Goal: Task Accomplishment & Management: Manage account settings

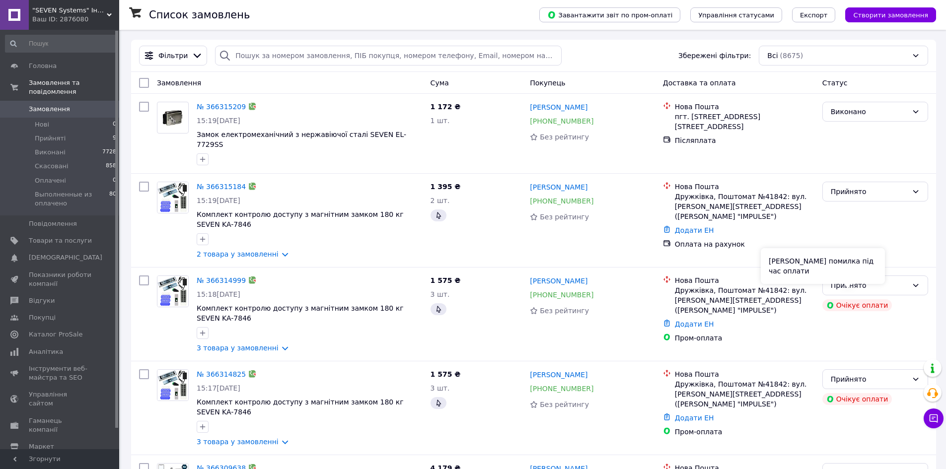
drag, startPoint x: 871, startPoint y: 288, endPoint x: 869, endPoint y: 279, distance: 9.2
click at [869, 279] on div "[PERSON_NAME] помилка під час оплати" at bounding box center [823, 266] width 124 height 36
click at [895, 280] on div "Прийнято" at bounding box center [869, 285] width 77 height 11
click at [888, 316] on li "Скасовано" at bounding box center [875, 316] width 105 height 18
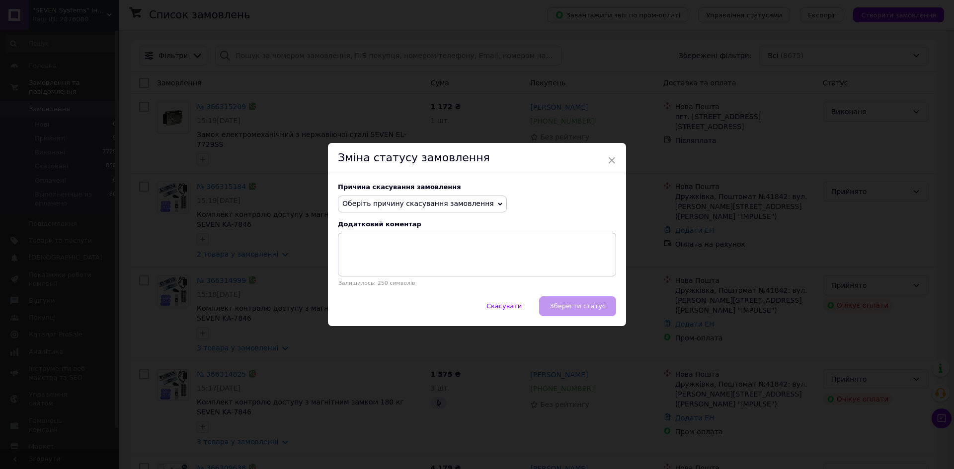
click at [427, 208] on span "Оберіть причину скасування замовлення" at bounding box center [418, 204] width 152 height 8
click at [416, 279] on li "Замовлення-дублікат" at bounding box center [422, 279] width 168 height 14
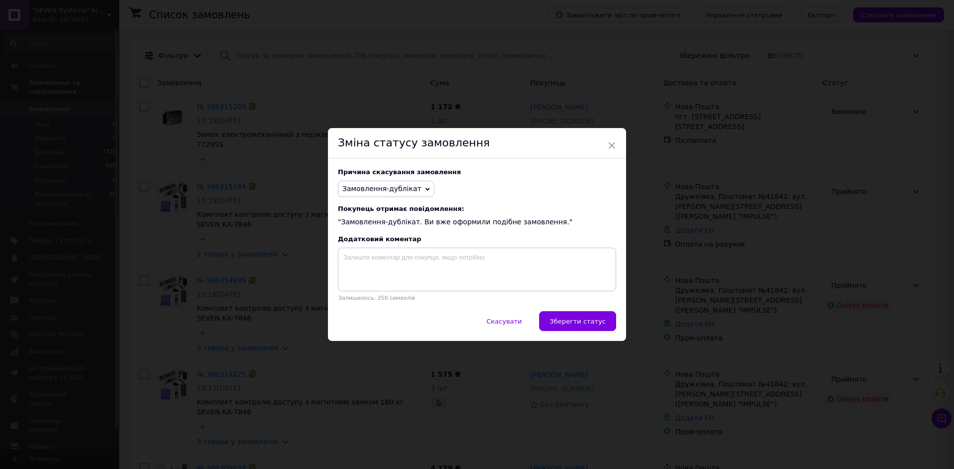
drag, startPoint x: 561, startPoint y: 320, endPoint x: 576, endPoint y: 330, distance: 17.6
click at [562, 320] on span "Зберегти статус" at bounding box center [577, 321] width 56 height 7
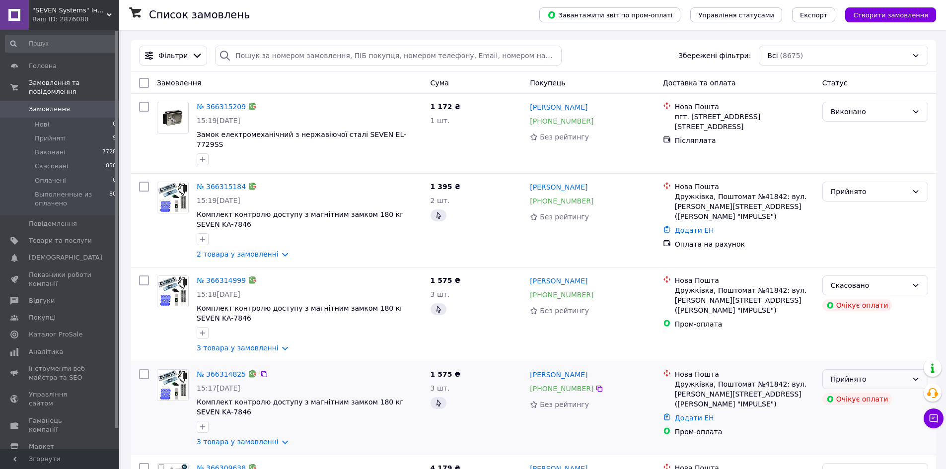
click at [845, 374] on div "Прийнято" at bounding box center [869, 379] width 77 height 11
click at [850, 409] on li "Скасовано" at bounding box center [875, 410] width 105 height 18
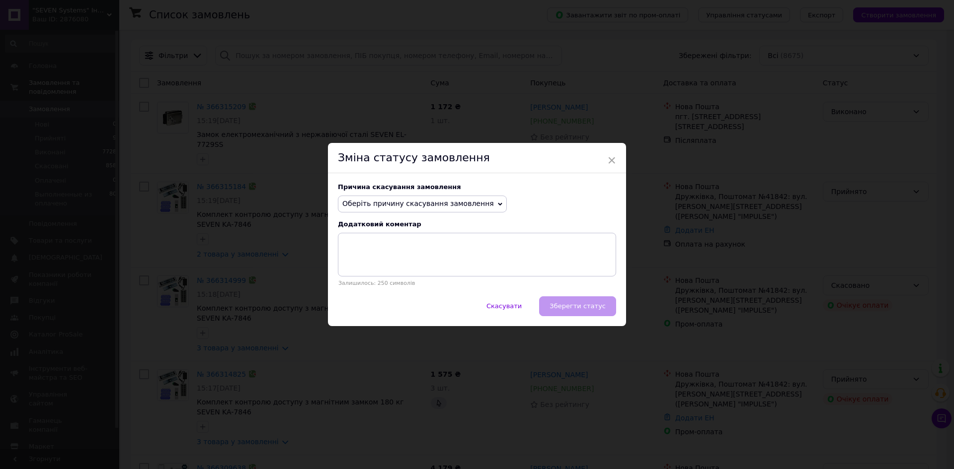
click at [432, 192] on div "Причина скасування замовлення Оберіть причину скасування замовлення Немає в ная…" at bounding box center [477, 234] width 298 height 123
click at [430, 196] on span "Оберіть причину скасування замовлення" at bounding box center [422, 204] width 169 height 17
click at [427, 275] on li "Замовлення-дублікат" at bounding box center [422, 279] width 168 height 14
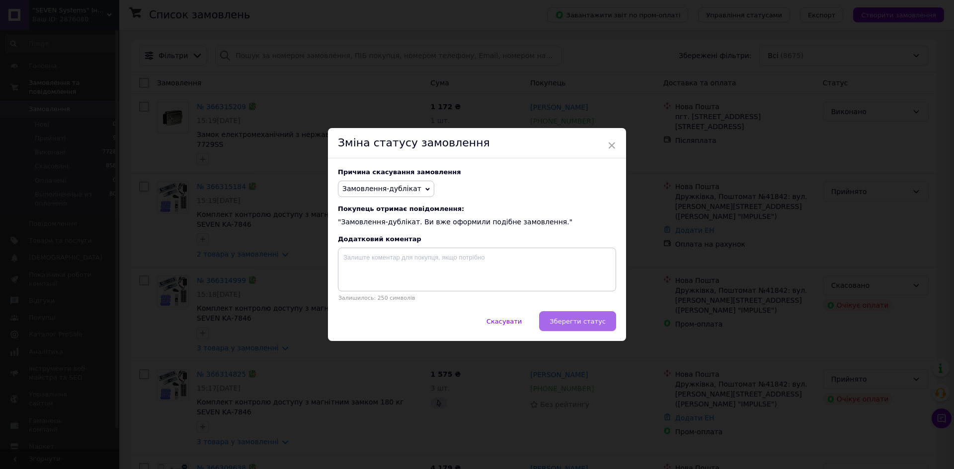
click at [590, 324] on span "Зберегти статус" at bounding box center [577, 321] width 56 height 7
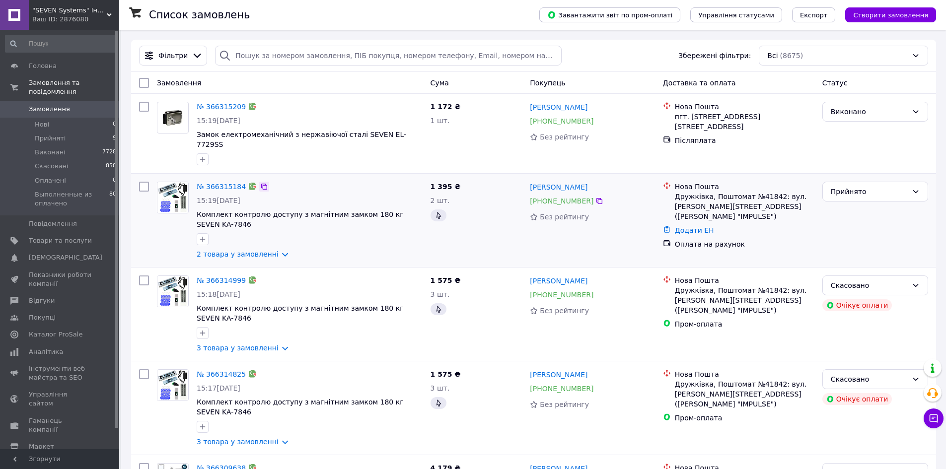
click at [260, 183] on icon at bounding box center [264, 187] width 8 height 8
click at [69, 118] on li "Нові 0" at bounding box center [61, 125] width 122 height 14
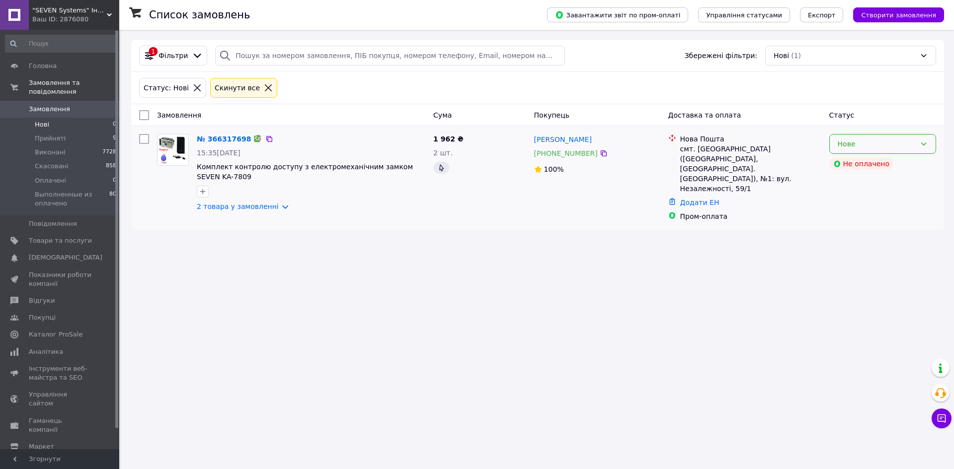
click at [854, 144] on div "Нове" at bounding box center [877, 144] width 78 height 11
click at [849, 166] on li "Прийнято" at bounding box center [883, 166] width 106 height 18
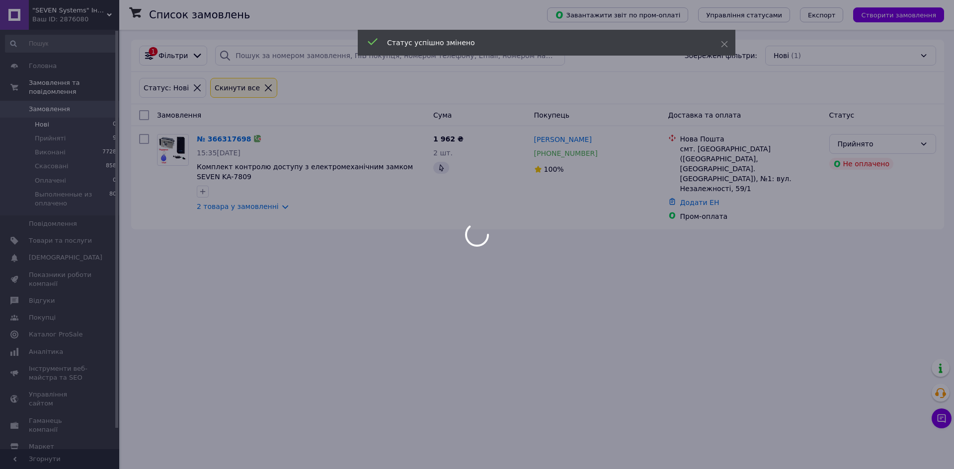
click at [209, 140] on div at bounding box center [477, 234] width 954 height 469
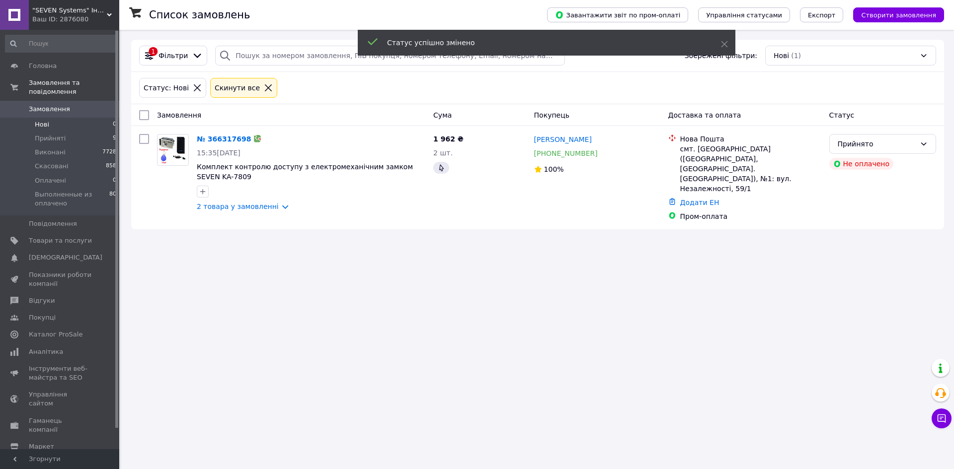
click at [209, 139] on link "№ 366317698" at bounding box center [224, 139] width 54 height 8
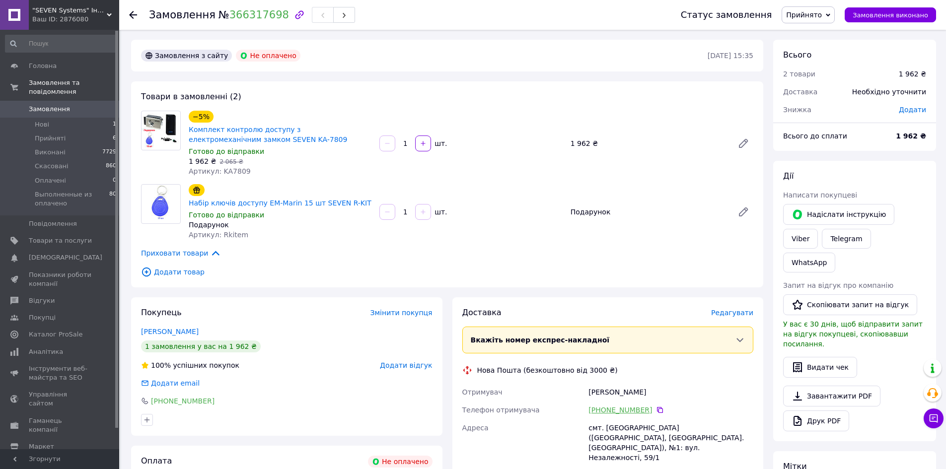
click at [628, 405] on link "[PHONE_NUMBER]" at bounding box center [621, 410] width 64 height 10
click at [664, 298] on div "Доставка [PERSON_NAME] Вкажіть номер експрес-накладної Обов'язково введіть номе…" at bounding box center [608, 462] width 311 height 329
click at [656, 406] on icon at bounding box center [660, 410] width 8 height 8
drag, startPoint x: 267, startPoint y: 140, endPoint x: 185, endPoint y: 142, distance: 82.0
click at [187, 131] on div "−5% Комплект контролю доступу з електромеханічним замком SEVEN KA-7809 Готово д…" at bounding box center [280, 144] width 191 height 70
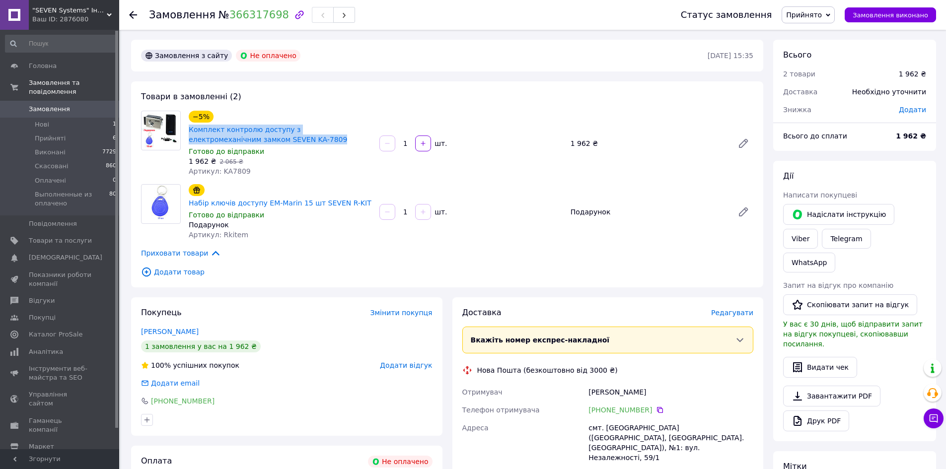
copy link "Комплект контролю доступу з електромеханічним замком SEVEN KA-7809"
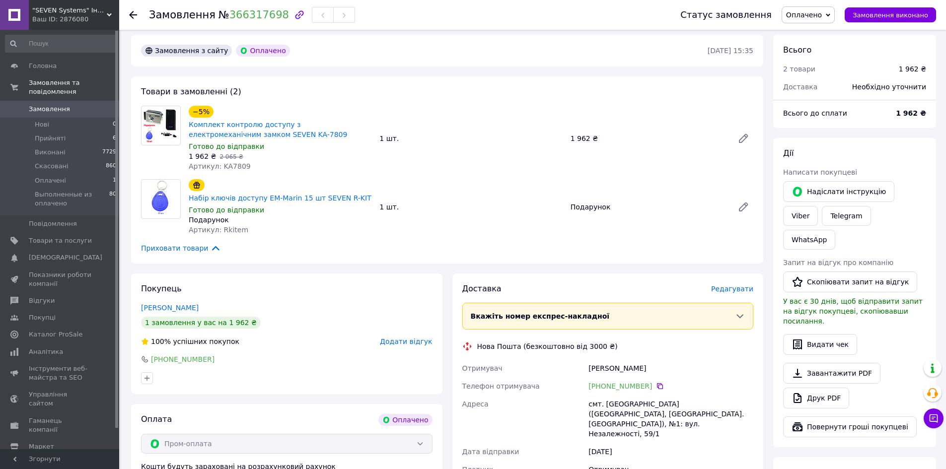
scroll to position [50, 0]
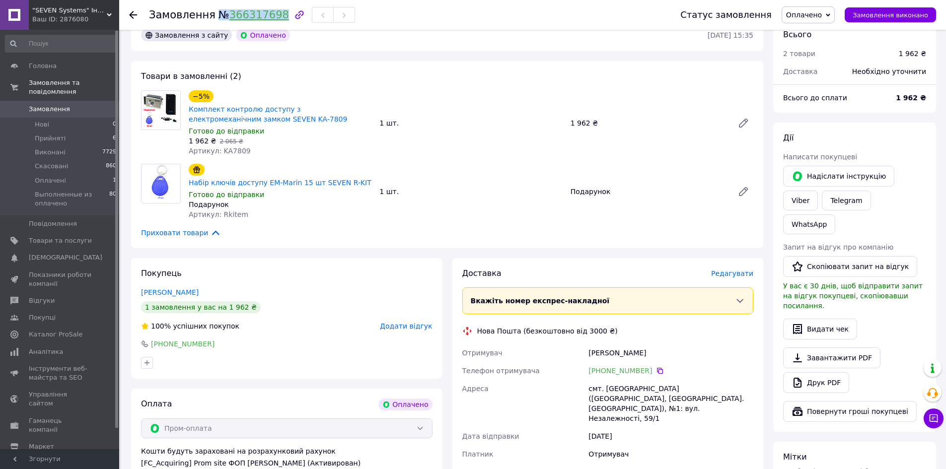
drag, startPoint x: 211, startPoint y: 16, endPoint x: 272, endPoint y: 19, distance: 61.7
click at [272, 19] on span "№ 366317698" at bounding box center [254, 15] width 71 height 12
copy span "№ 366317698"
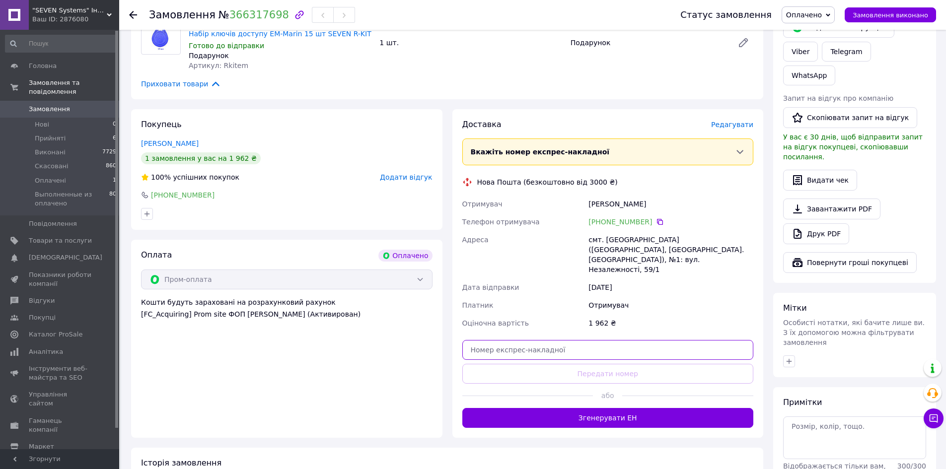
click at [568, 340] on input "text" at bounding box center [609, 350] width 292 height 20
paste input "20451269141913"
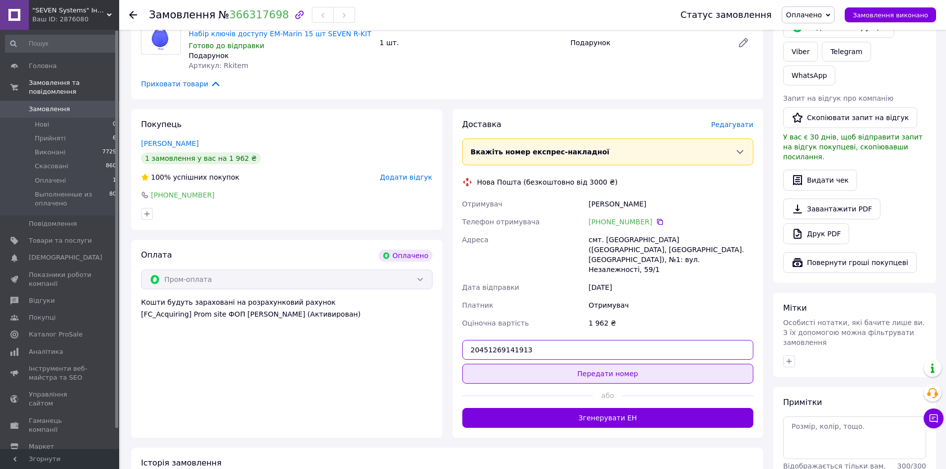
type input "20451269141913"
click at [574, 364] on button "Передати номер" at bounding box center [609, 374] width 292 height 20
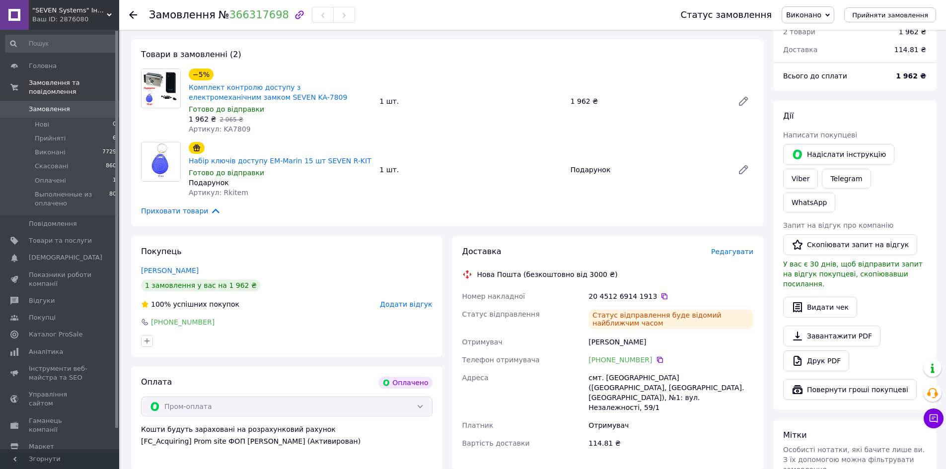
scroll to position [0, 0]
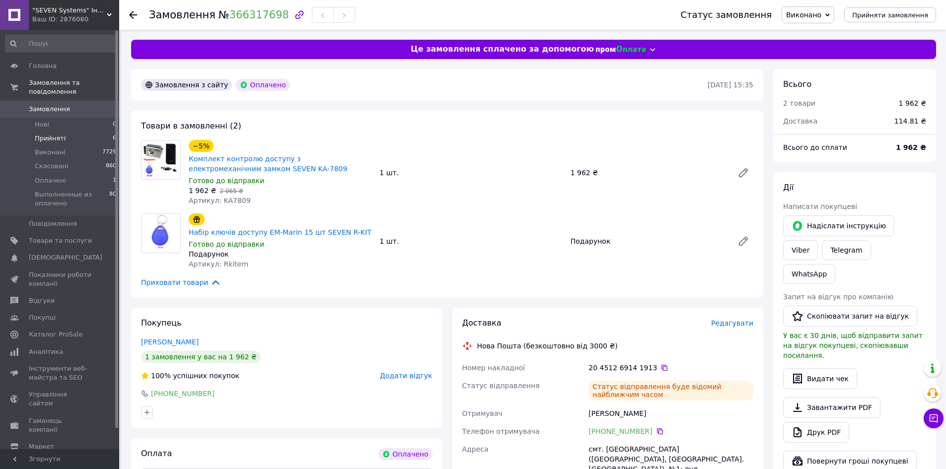
click at [59, 134] on span "Прийняті" at bounding box center [50, 138] width 31 height 9
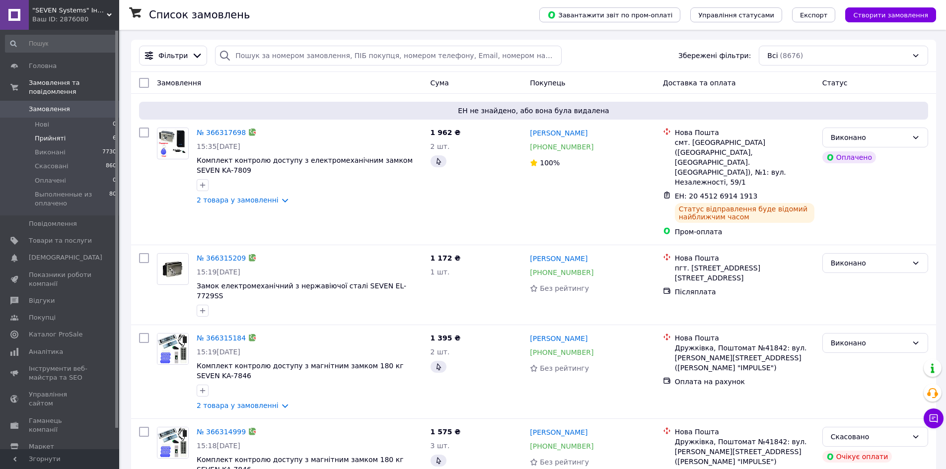
click at [77, 132] on li "Прийняті 6" at bounding box center [61, 139] width 122 height 14
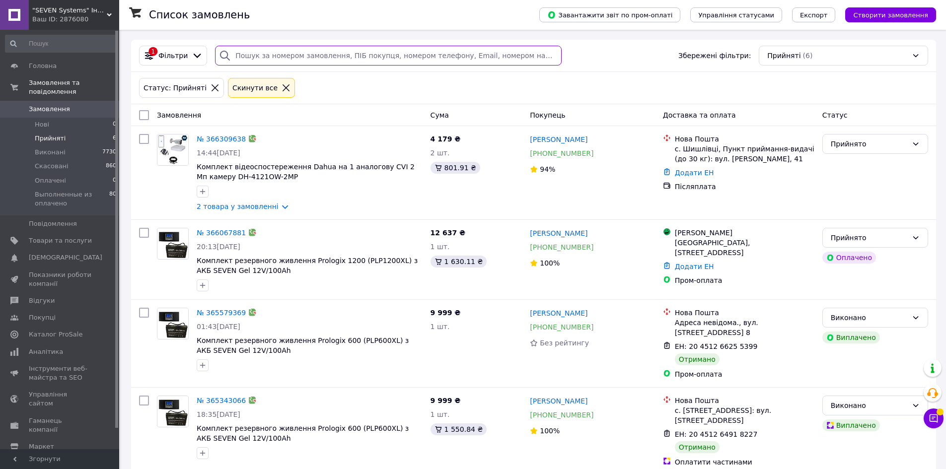
click at [293, 54] on input "search" at bounding box center [388, 56] width 346 height 20
paste input "366067881"
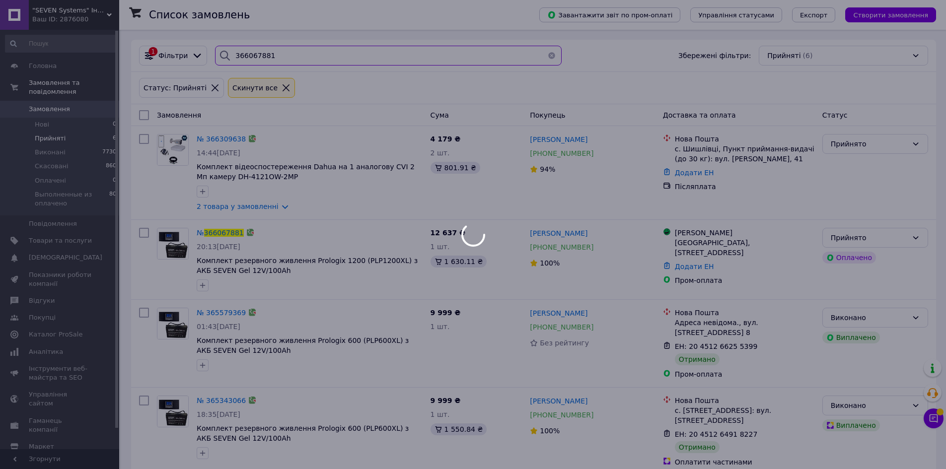
type input "366067881"
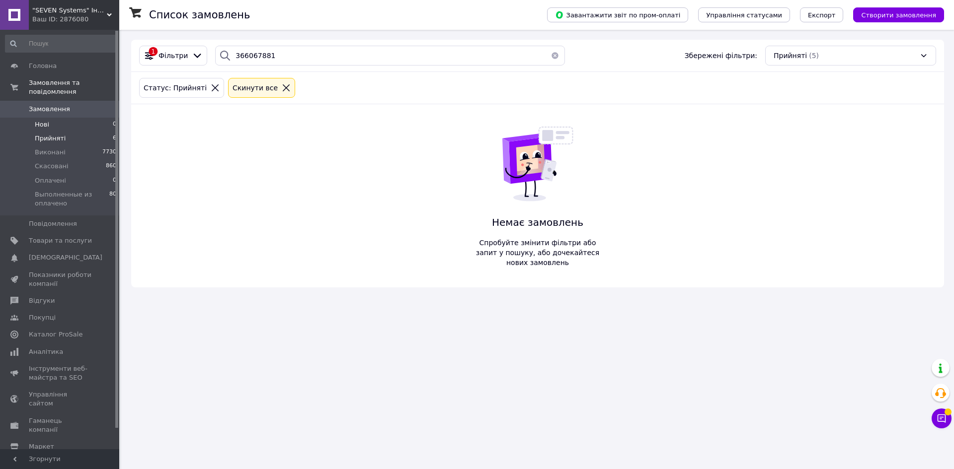
click at [65, 118] on li "Нові 0" at bounding box center [61, 125] width 122 height 14
click at [69, 107] on link "Замовлення 0" at bounding box center [61, 109] width 122 height 17
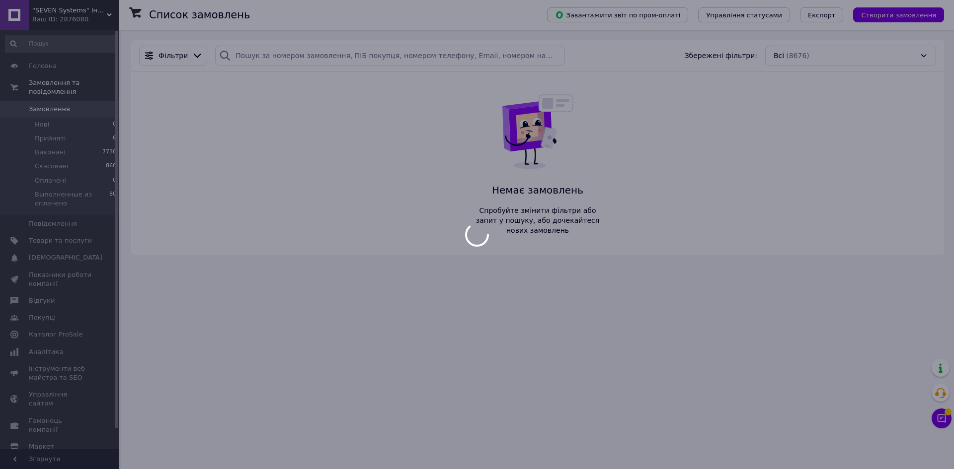
click at [254, 58] on div at bounding box center [477, 234] width 954 height 469
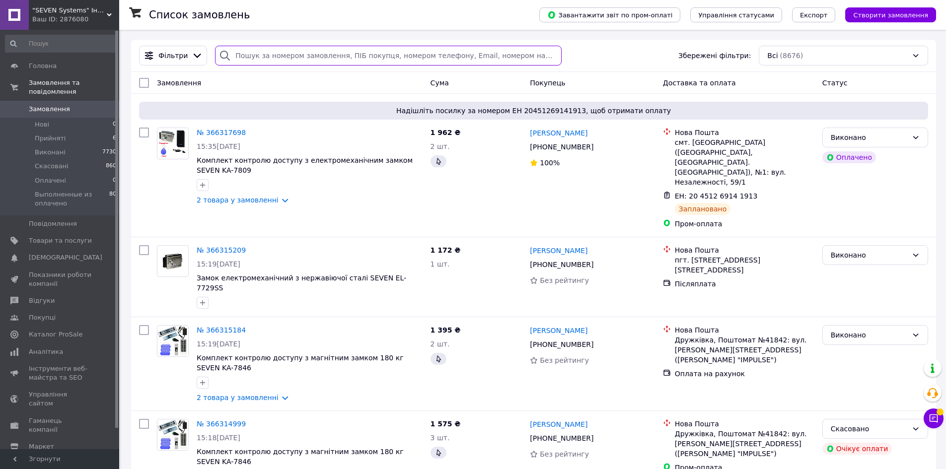
click at [277, 51] on input "search" at bounding box center [388, 56] width 346 height 20
paste input "366067881"
type input "366067881"
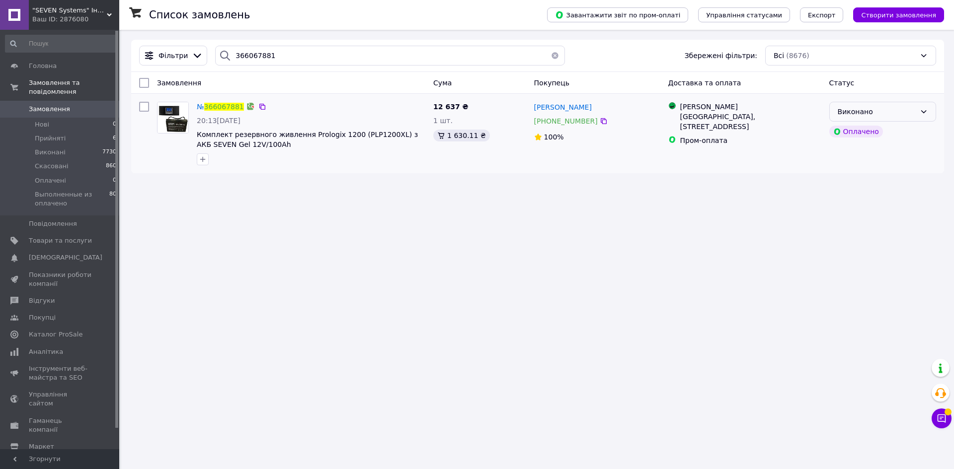
click at [881, 115] on div "Виконано" at bounding box center [877, 111] width 78 height 11
click at [875, 164] on li "Оплачено" at bounding box center [883, 169] width 106 height 18
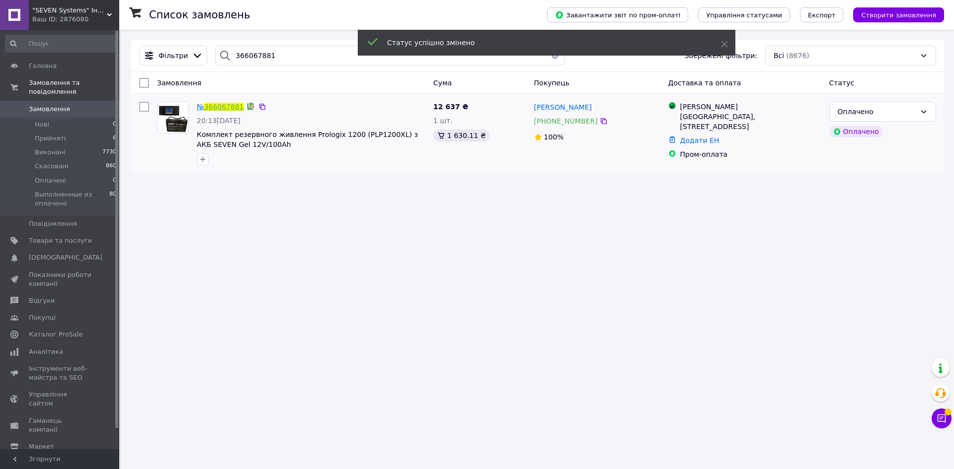
click at [220, 108] on link "366067881" at bounding box center [224, 107] width 40 height 8
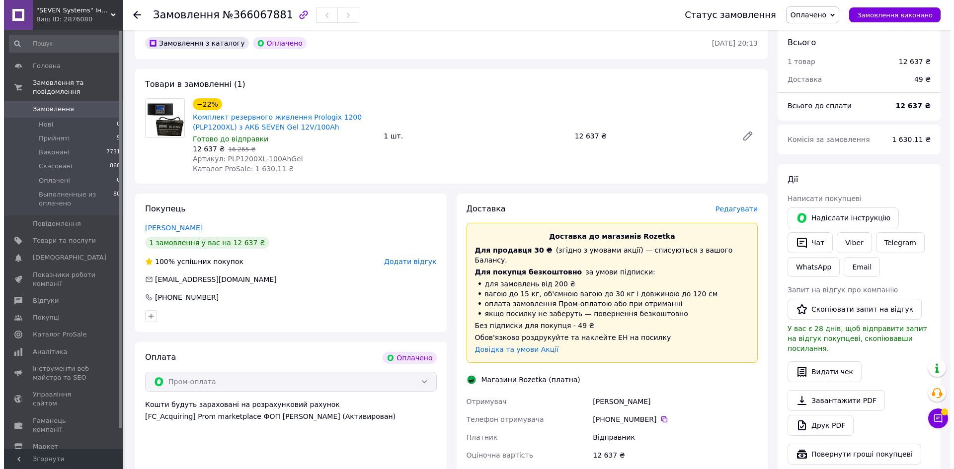
scroll to position [99, 0]
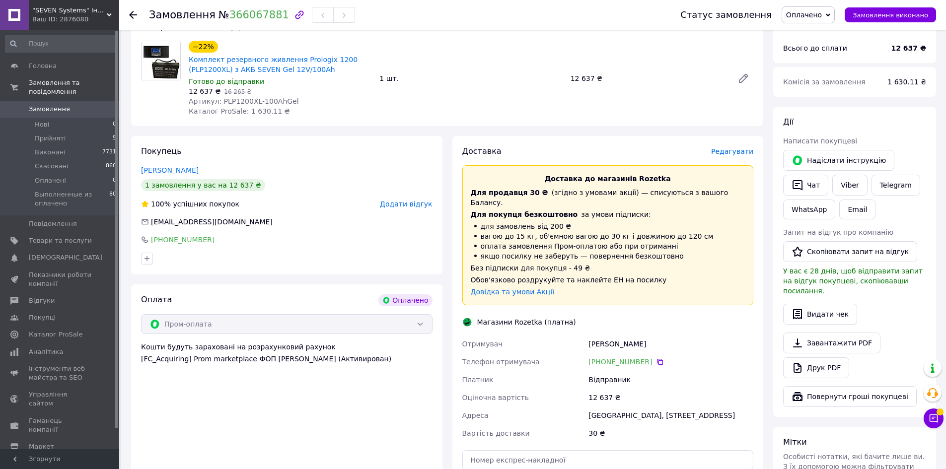
click at [741, 152] on span "Редагувати" at bounding box center [732, 152] width 42 height 8
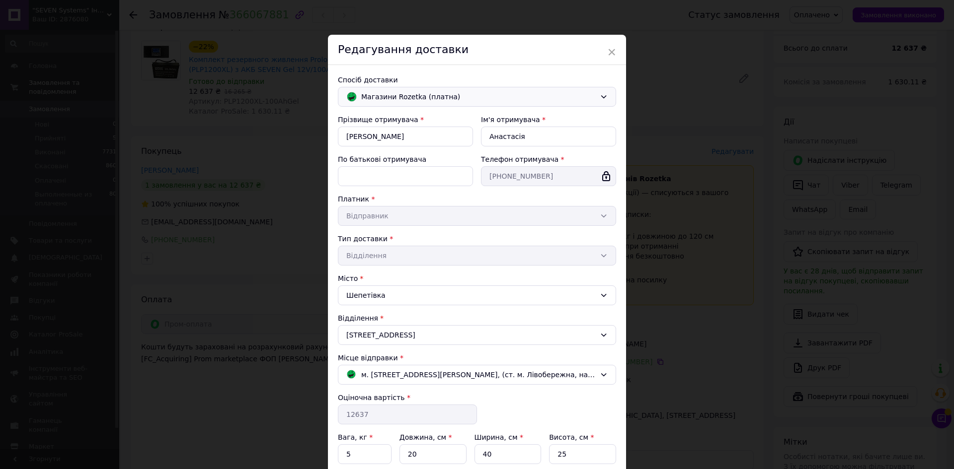
click at [428, 99] on span "Магазини Rozetka (платна)" at bounding box center [478, 96] width 234 height 11
click at [434, 117] on span "Нова Пошта (безкоштовно від 3000 ₴)" at bounding box center [483, 119] width 246 height 10
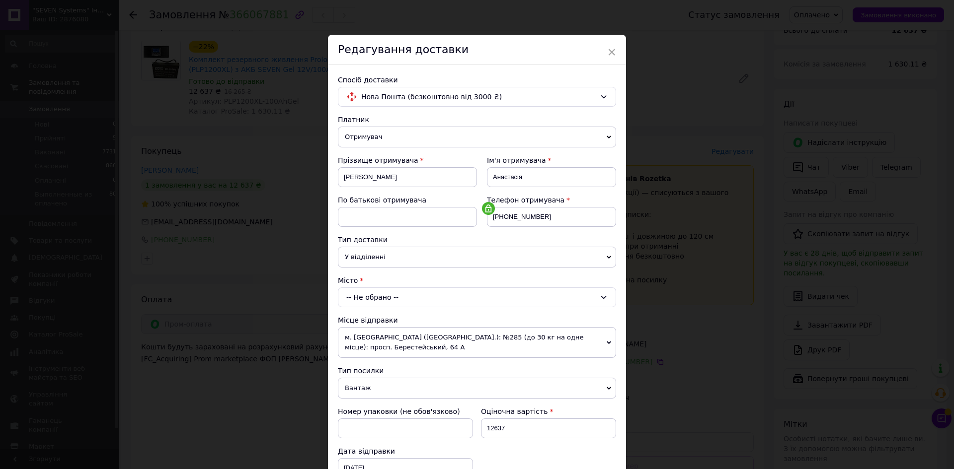
click at [413, 300] on div "-- Не обрано --" at bounding box center [477, 298] width 278 height 20
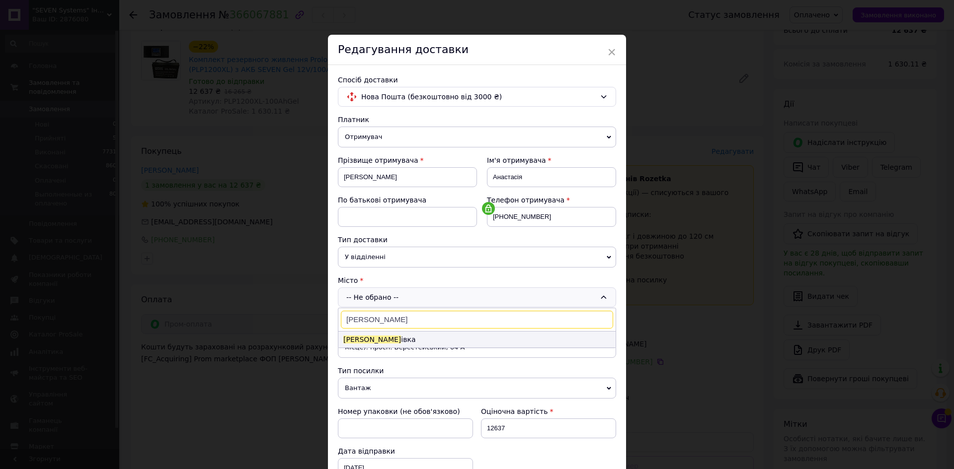
type input "шепет"
click at [400, 340] on li "Шепет івка" at bounding box center [476, 340] width 277 height 16
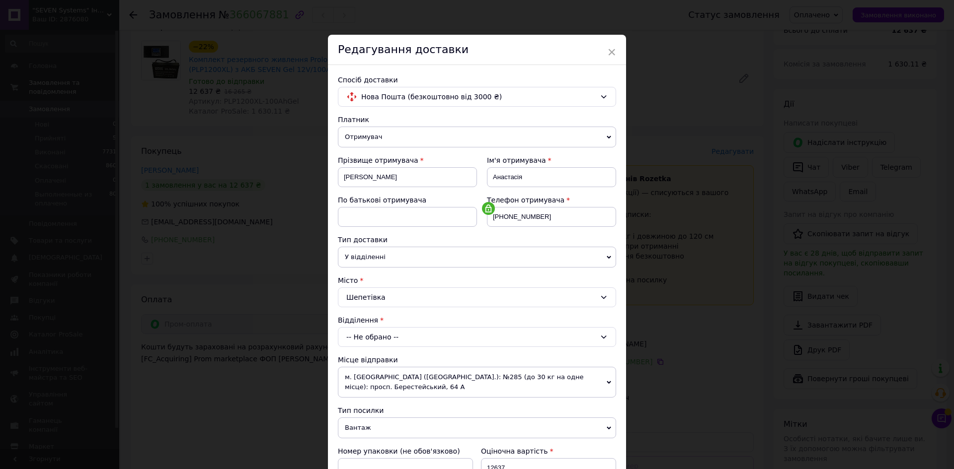
click at [401, 334] on div "-- Не обрано --" at bounding box center [477, 337] width 278 height 20
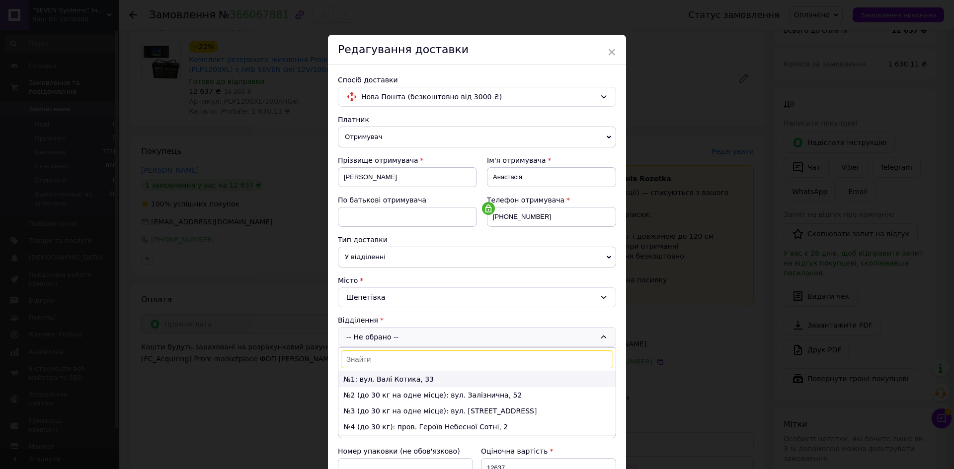
click at [403, 377] on li "№1: вул. Валі Котика, 33" at bounding box center [476, 380] width 277 height 16
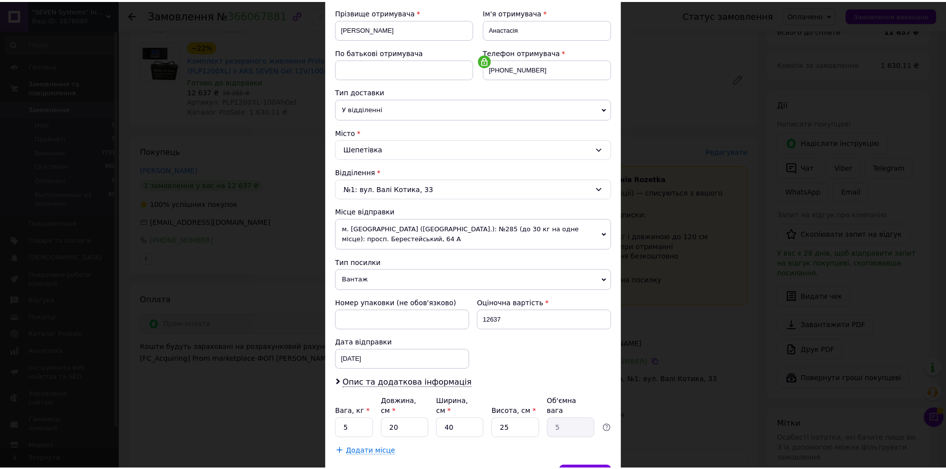
scroll to position [149, 0]
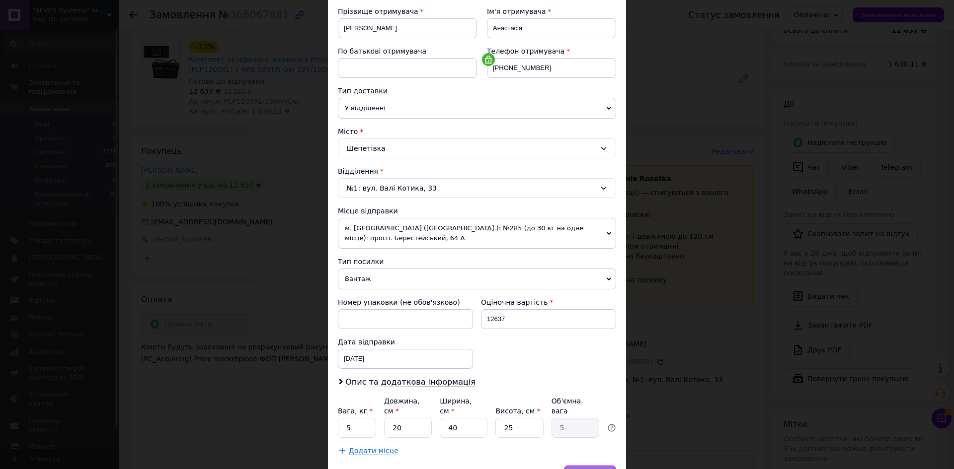
click at [601, 466] on div "Зберегти" at bounding box center [590, 476] width 52 height 20
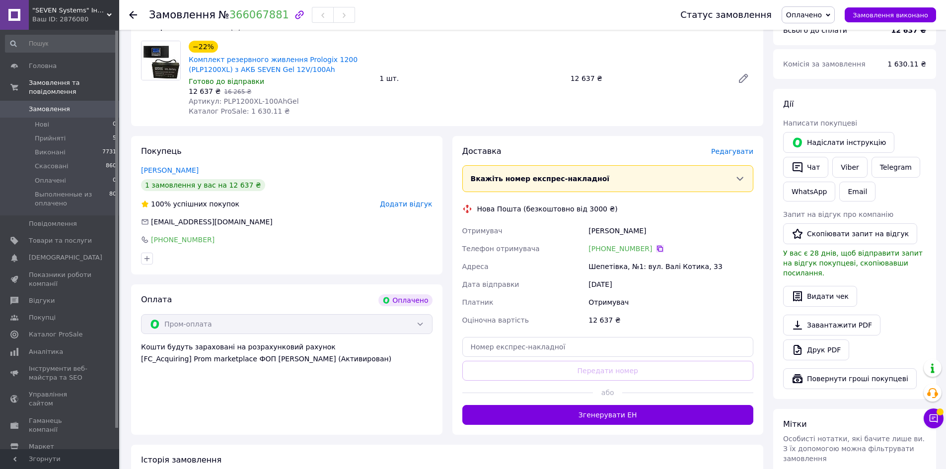
click at [657, 247] on icon at bounding box center [660, 249] width 6 height 6
click at [554, 352] on input "text" at bounding box center [609, 347] width 292 height 20
paste input "20451269155875"
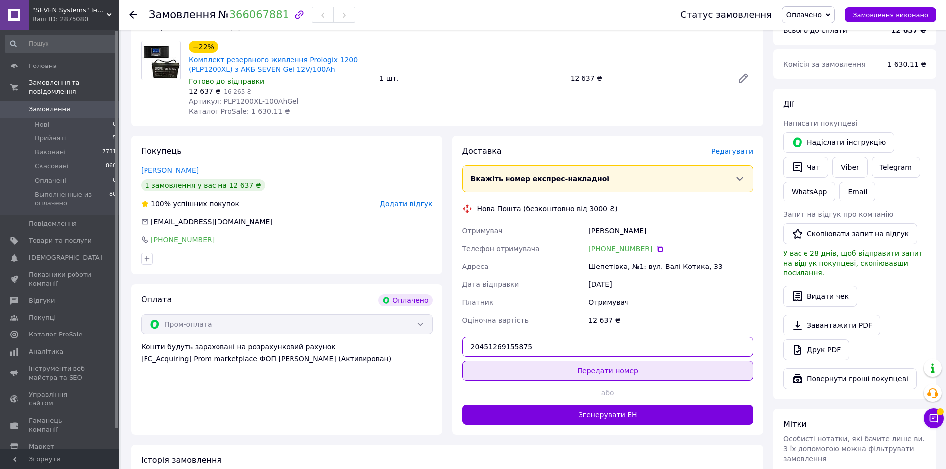
type input "20451269155875"
click at [580, 375] on button "Передати номер" at bounding box center [609, 371] width 292 height 20
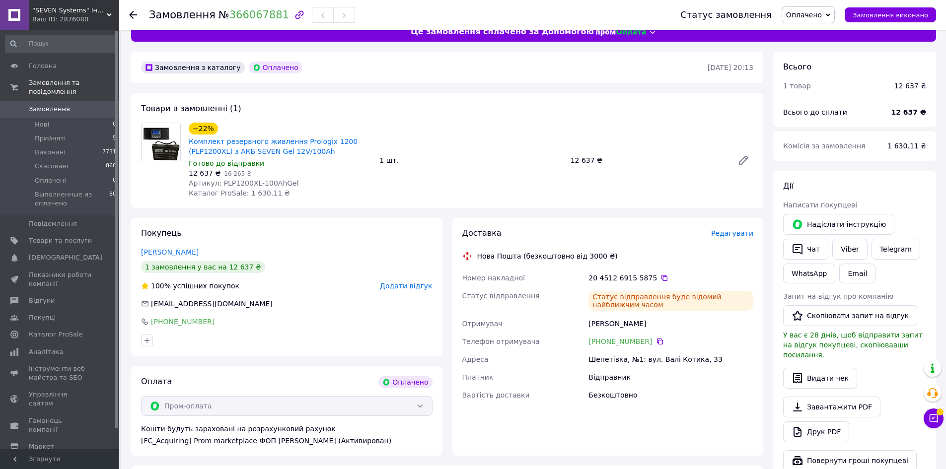
scroll to position [0, 0]
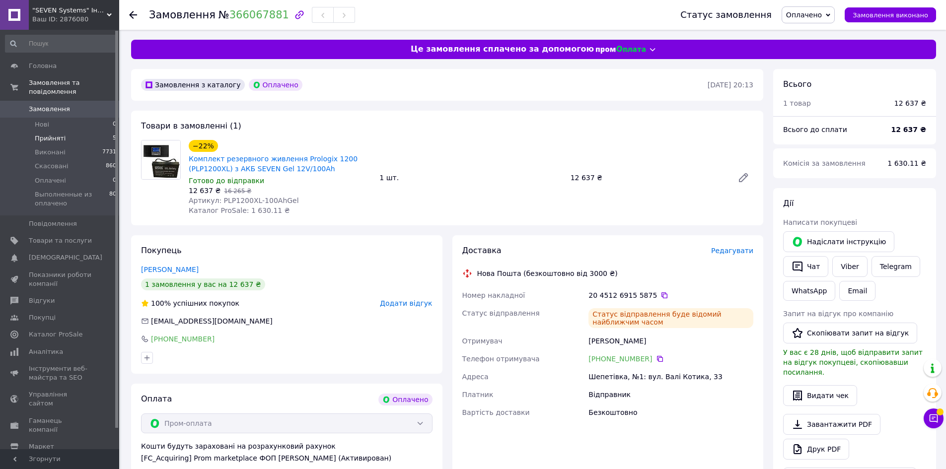
click at [56, 134] on span "Прийняті" at bounding box center [50, 138] width 31 height 9
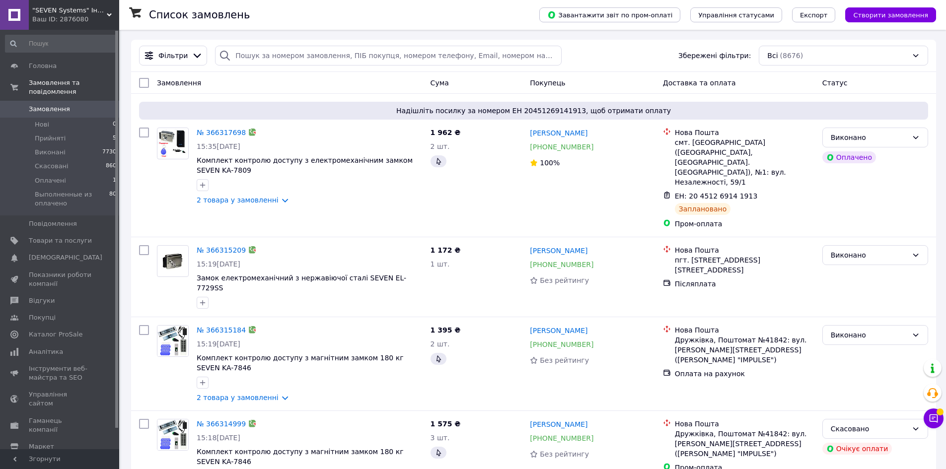
click at [937, 414] on span at bounding box center [940, 412] width 7 height 7
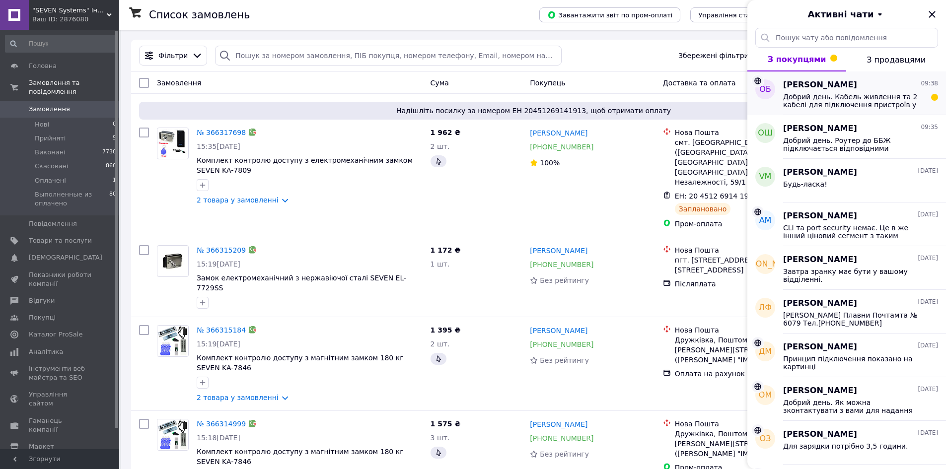
click at [830, 98] on span "Добрий день. Кабель живлення та 2 кабелі для підключення пристроїв у комплекті." at bounding box center [853, 101] width 141 height 16
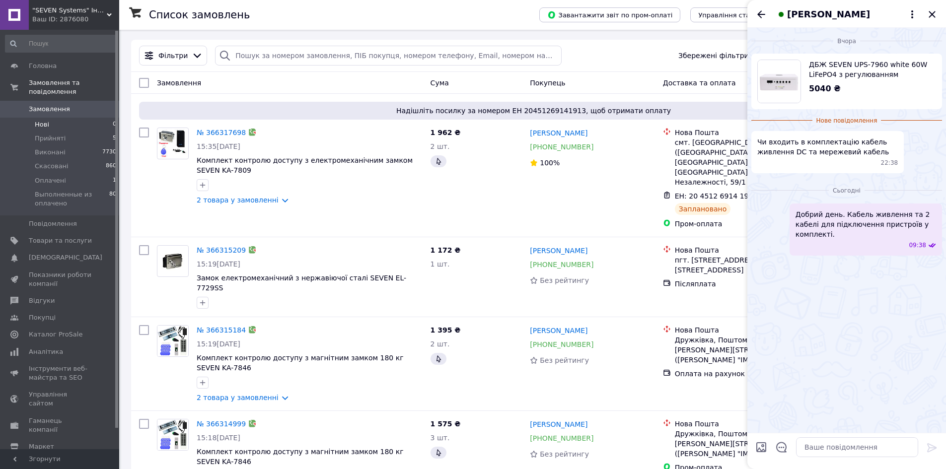
click at [60, 118] on li "Нові 0" at bounding box center [61, 125] width 122 height 14
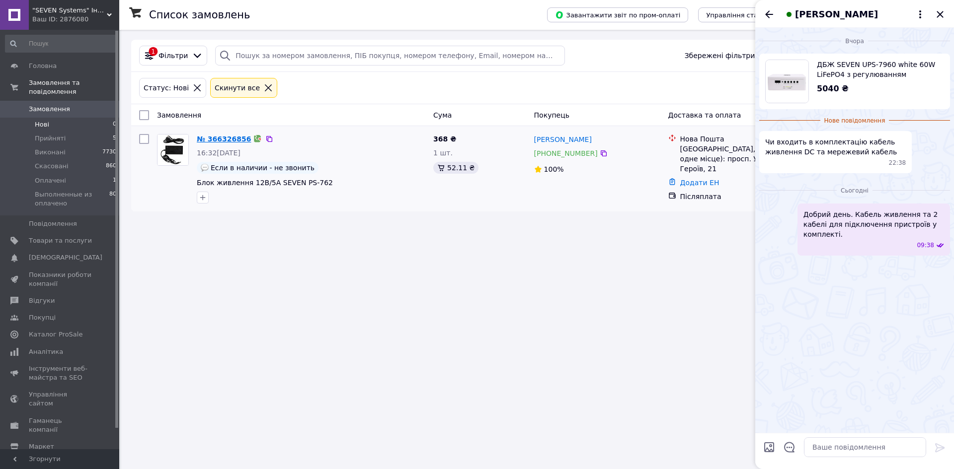
click at [215, 136] on link "№ 366326856" at bounding box center [224, 139] width 54 height 8
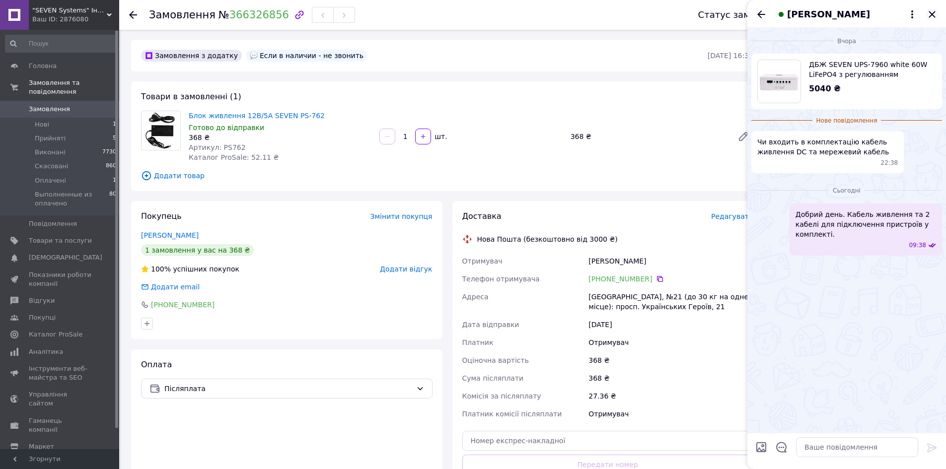
click at [936, 16] on icon "Закрити" at bounding box center [933, 14] width 12 height 12
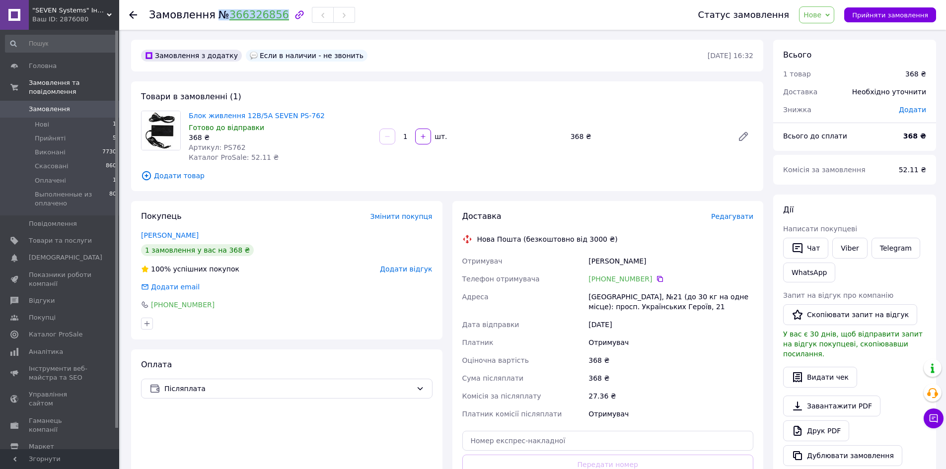
drag, startPoint x: 214, startPoint y: 11, endPoint x: 272, endPoint y: 15, distance: 58.8
click at [272, 15] on span "№ 366326856" at bounding box center [254, 15] width 71 height 12
copy span "№ 366326856"
click at [57, 134] on span "Прийняті" at bounding box center [50, 138] width 31 height 9
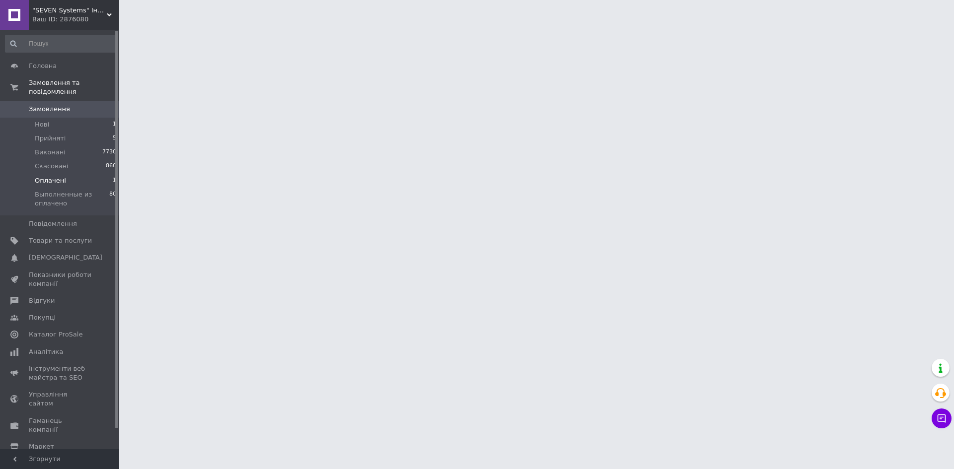
click at [49, 176] on span "Оплачені" at bounding box center [50, 180] width 31 height 9
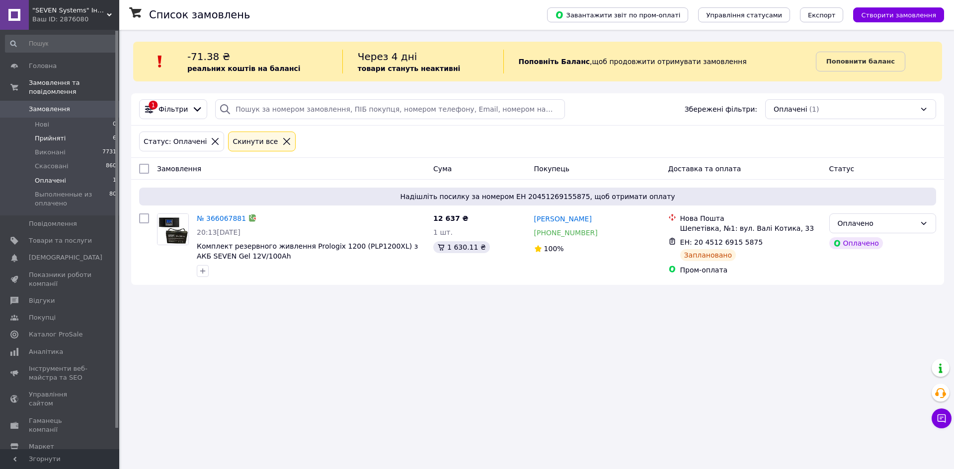
click at [63, 132] on li "Прийняті 6" at bounding box center [61, 139] width 122 height 14
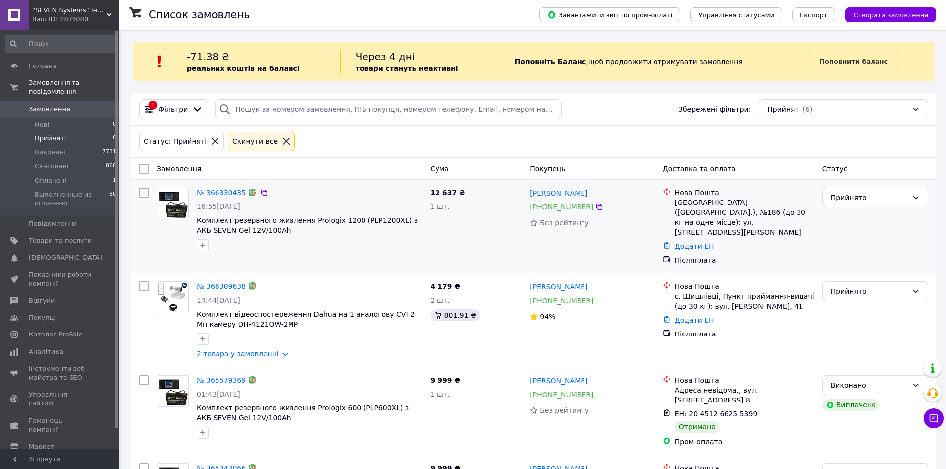
click at [222, 194] on link "№ 366330435" at bounding box center [221, 193] width 49 height 8
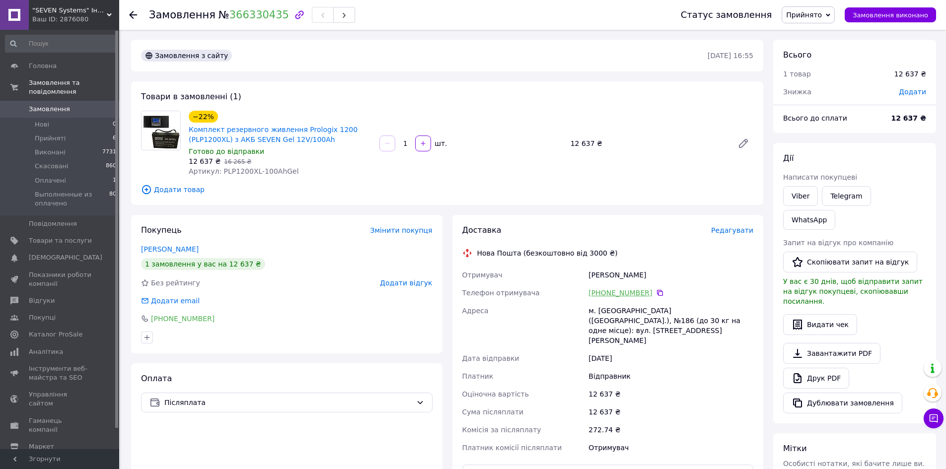
click at [610, 292] on link "+380 93 624 40 29" at bounding box center [621, 293] width 64 height 10
click at [606, 294] on link "+380 93 624 40 29" at bounding box center [621, 293] width 64 height 10
click at [625, 297] on link "+380 93 624 40 29" at bounding box center [621, 293] width 64 height 10
click at [616, 291] on link "+380 93 624 40 29" at bounding box center [621, 293] width 64 height 10
click at [52, 134] on span "Прийняті" at bounding box center [50, 138] width 31 height 9
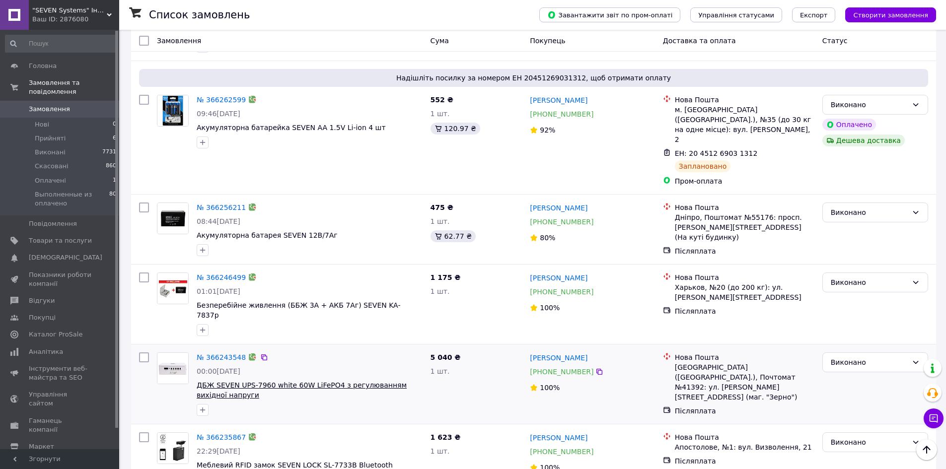
scroll to position [1292, 0]
